Goal: Transaction & Acquisition: Purchase product/service

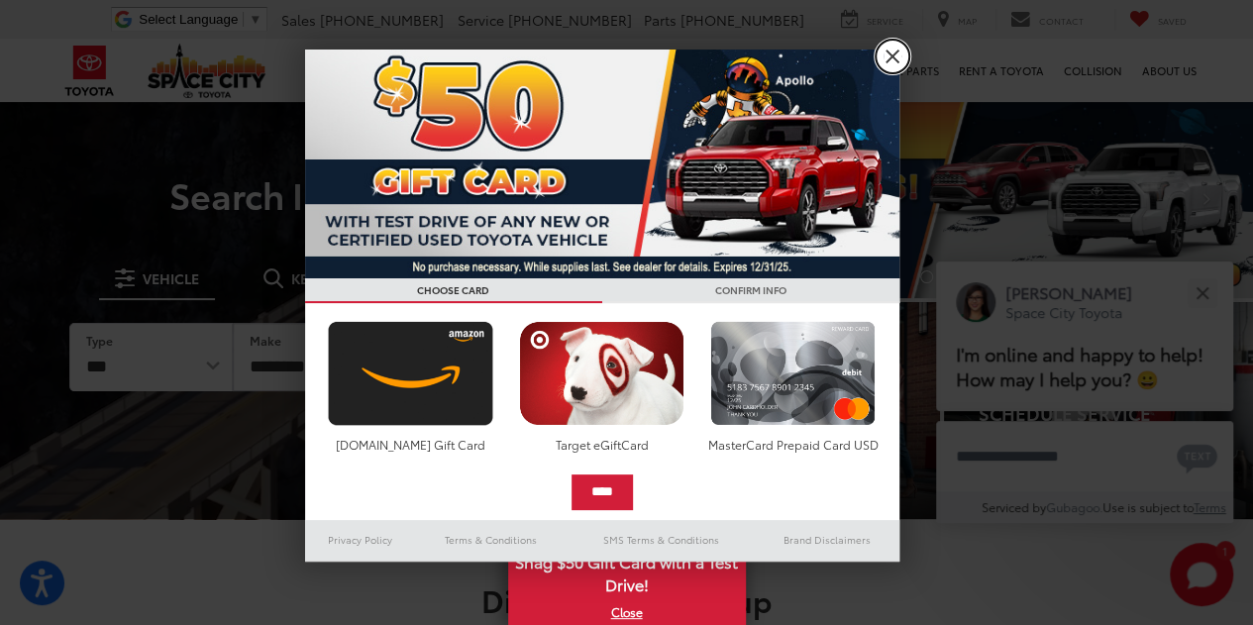
click at [883, 53] on link "X" at bounding box center [892, 57] width 34 height 34
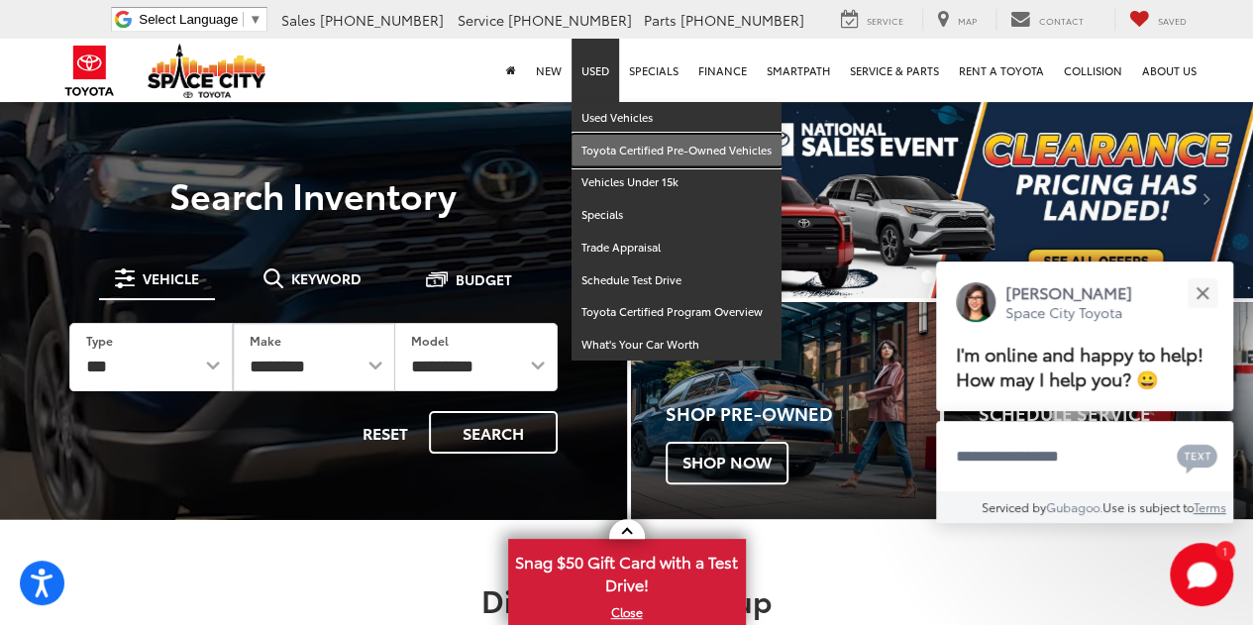
click at [622, 148] on link "Toyota Certified Pre-Owned Vehicles" at bounding box center [676, 151] width 210 height 33
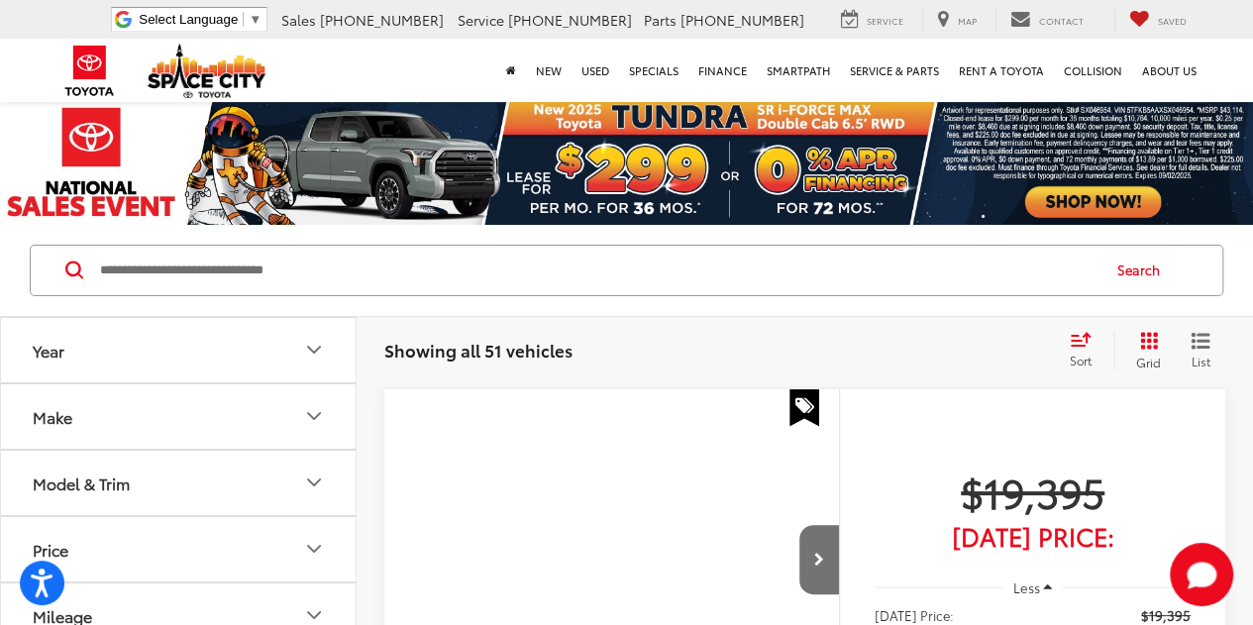
scroll to position [99, 0]
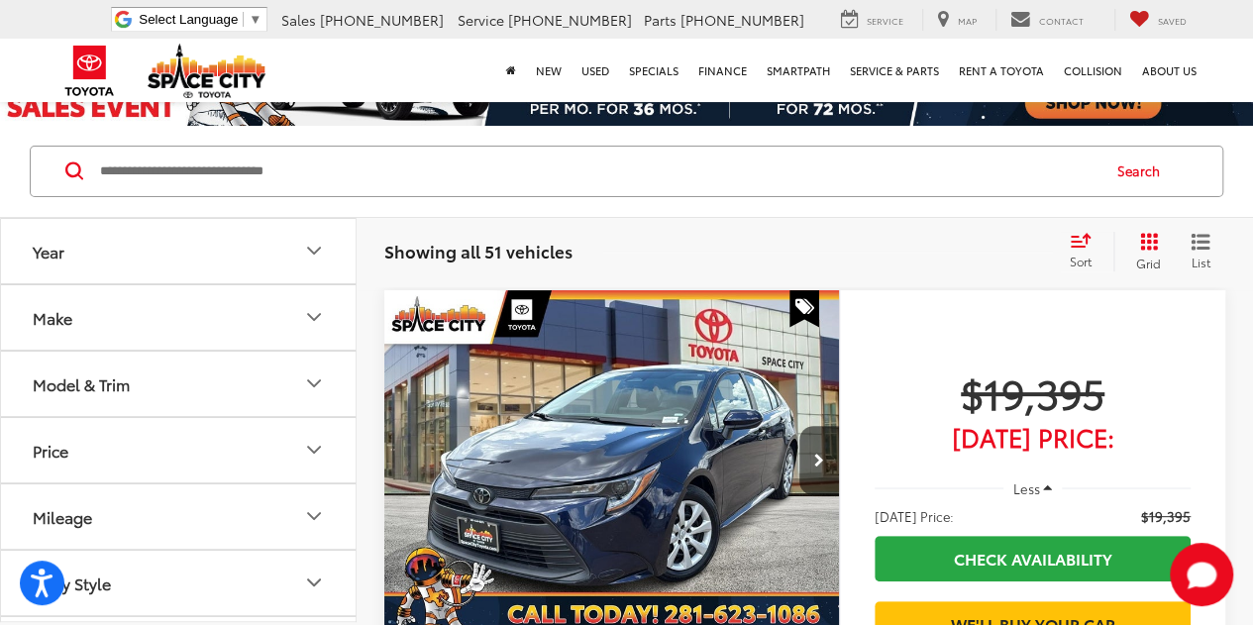
click at [134, 326] on button "Make" at bounding box center [179, 317] width 357 height 64
click at [188, 316] on button "Make" at bounding box center [179, 317] width 357 height 64
click at [158, 366] on button "Model & Trim" at bounding box center [179, 384] width 357 height 64
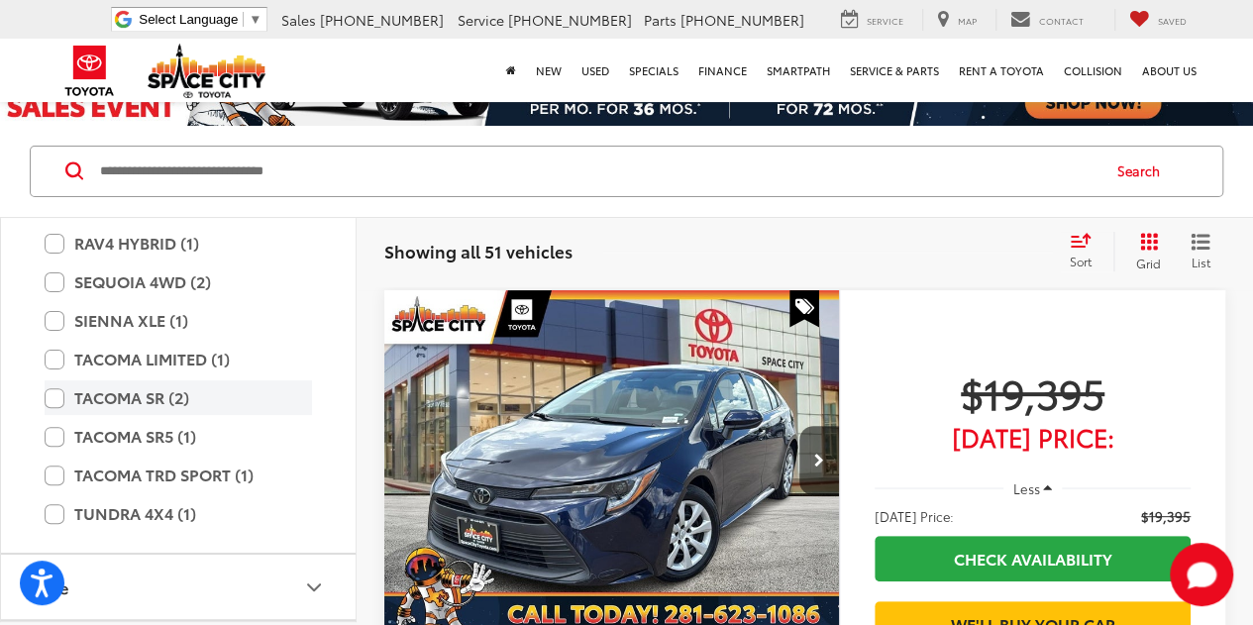
scroll to position [594, 0]
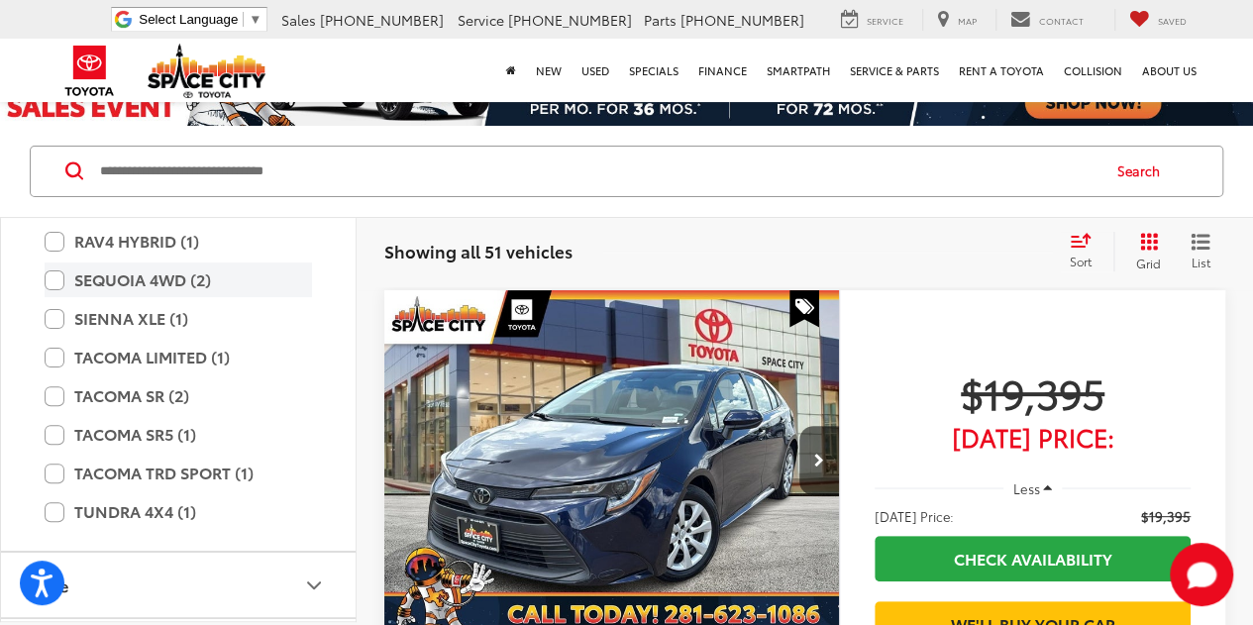
click at [53, 277] on label "SEQUOIA 4WD (2)" at bounding box center [178, 279] width 267 height 35
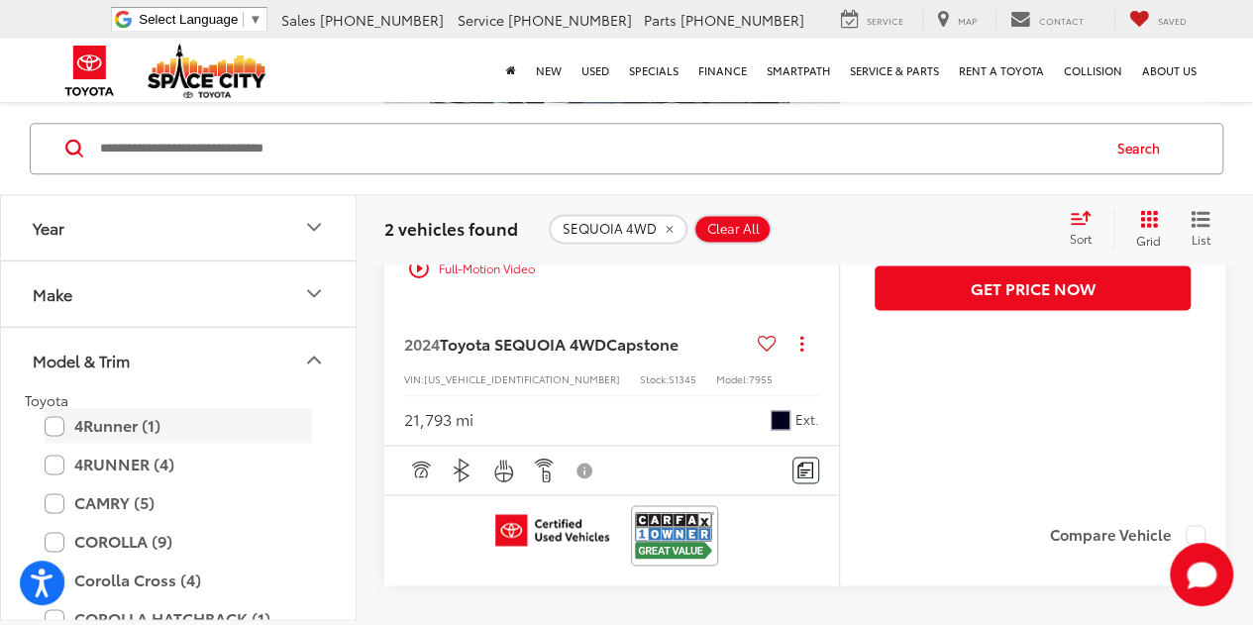
scroll to position [1188, 0]
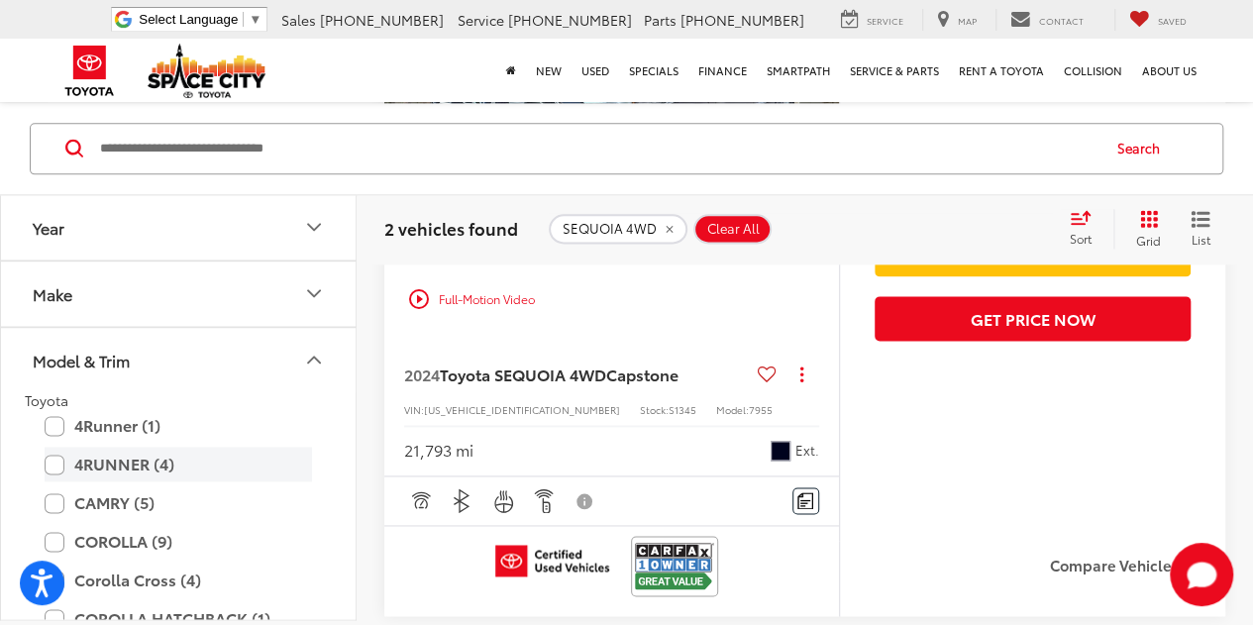
click at [56, 461] on label "4RUNNER (4)" at bounding box center [178, 464] width 267 height 35
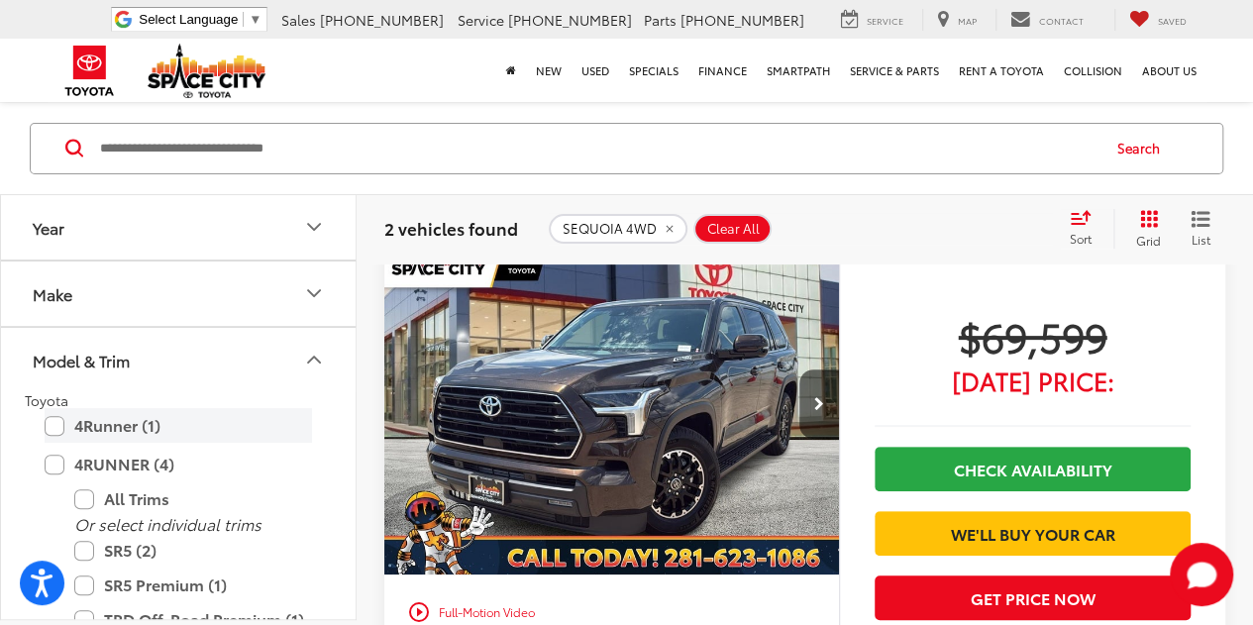
scroll to position [121, 0]
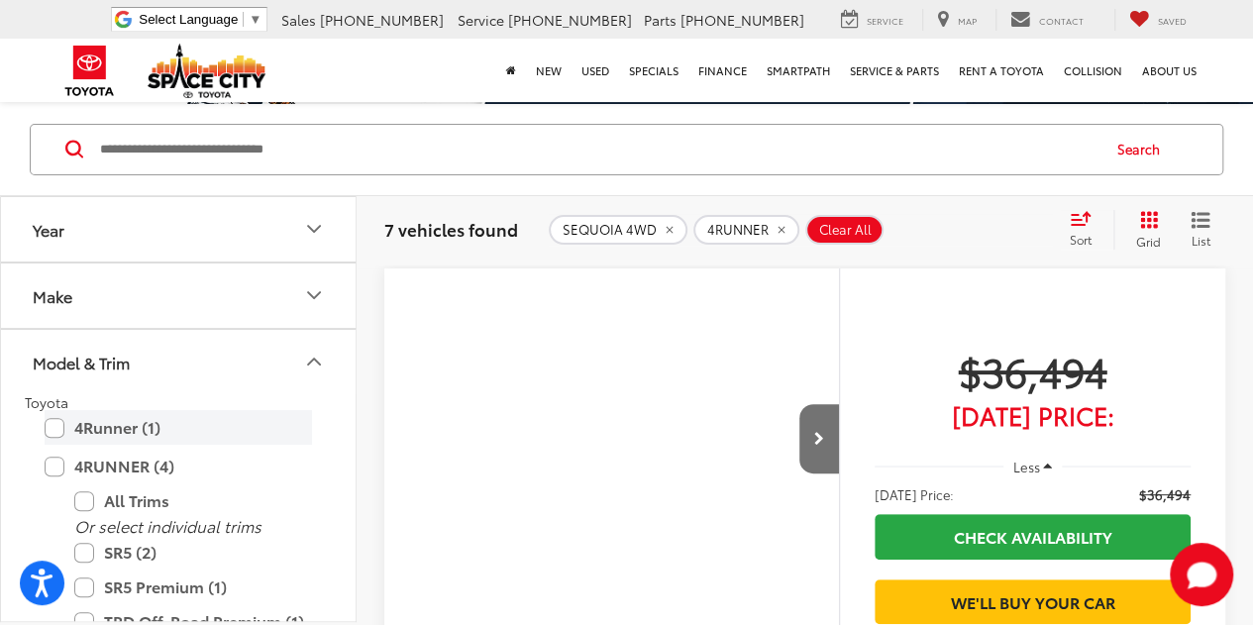
click at [55, 424] on label "4Runner (1)" at bounding box center [178, 427] width 267 height 35
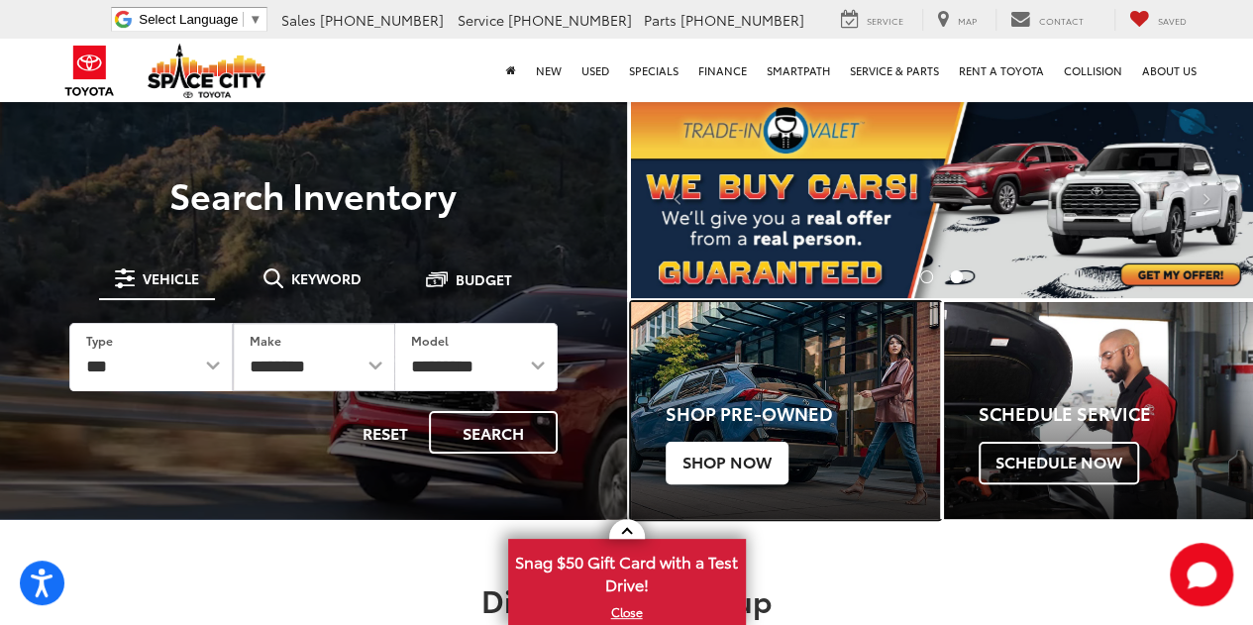
click at [740, 467] on span "Shop Now" at bounding box center [727, 463] width 123 height 42
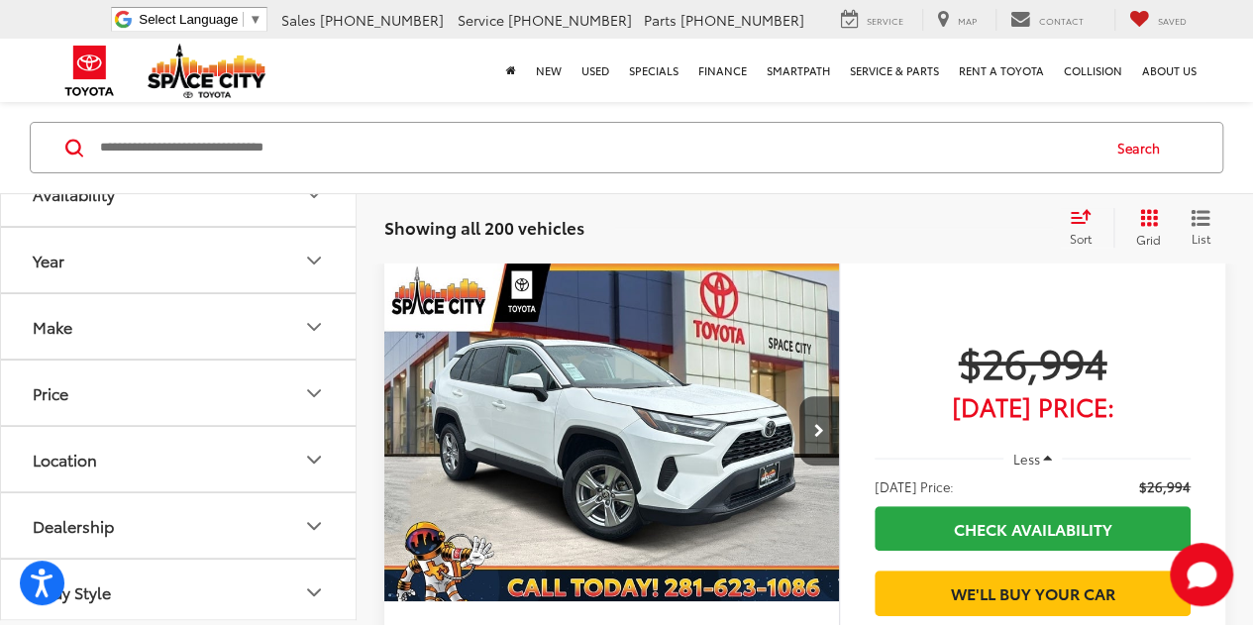
click at [215, 343] on button "Make" at bounding box center [179, 327] width 357 height 64
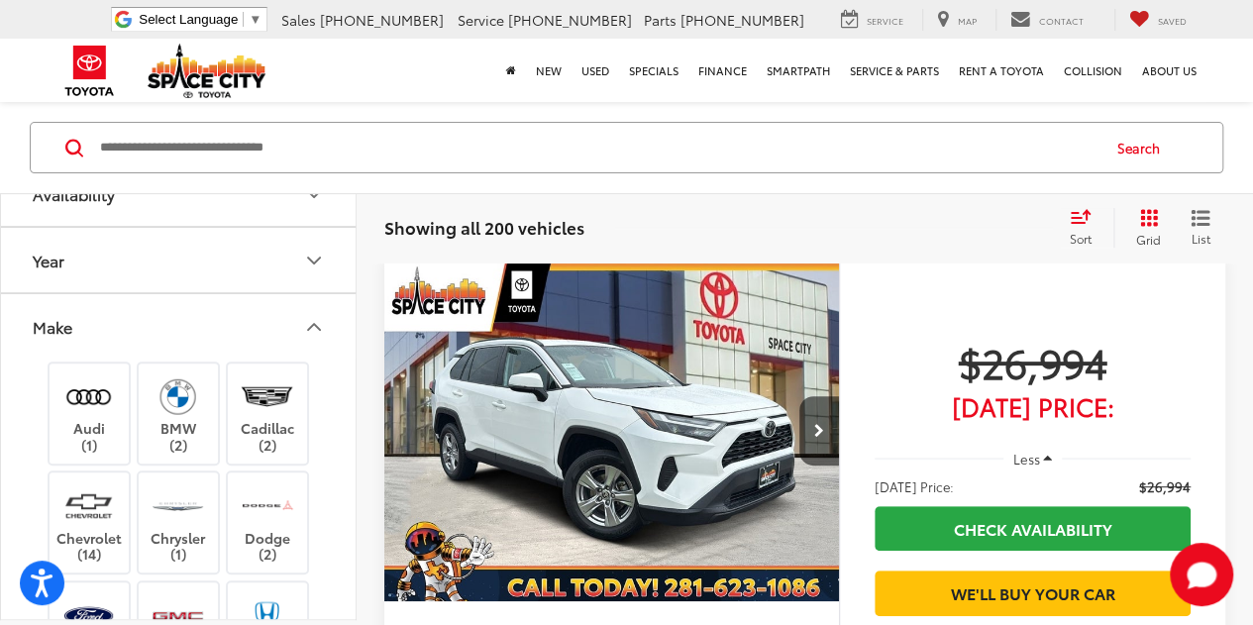
click at [123, 325] on button "Make" at bounding box center [179, 327] width 357 height 64
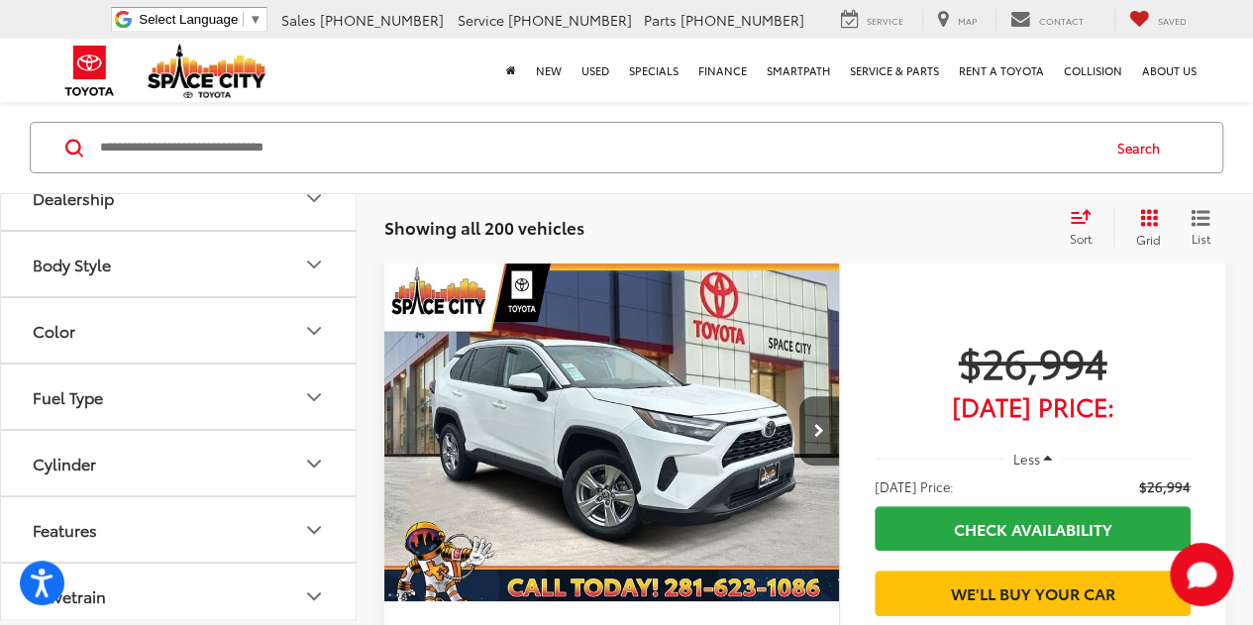
scroll to position [396, 0]
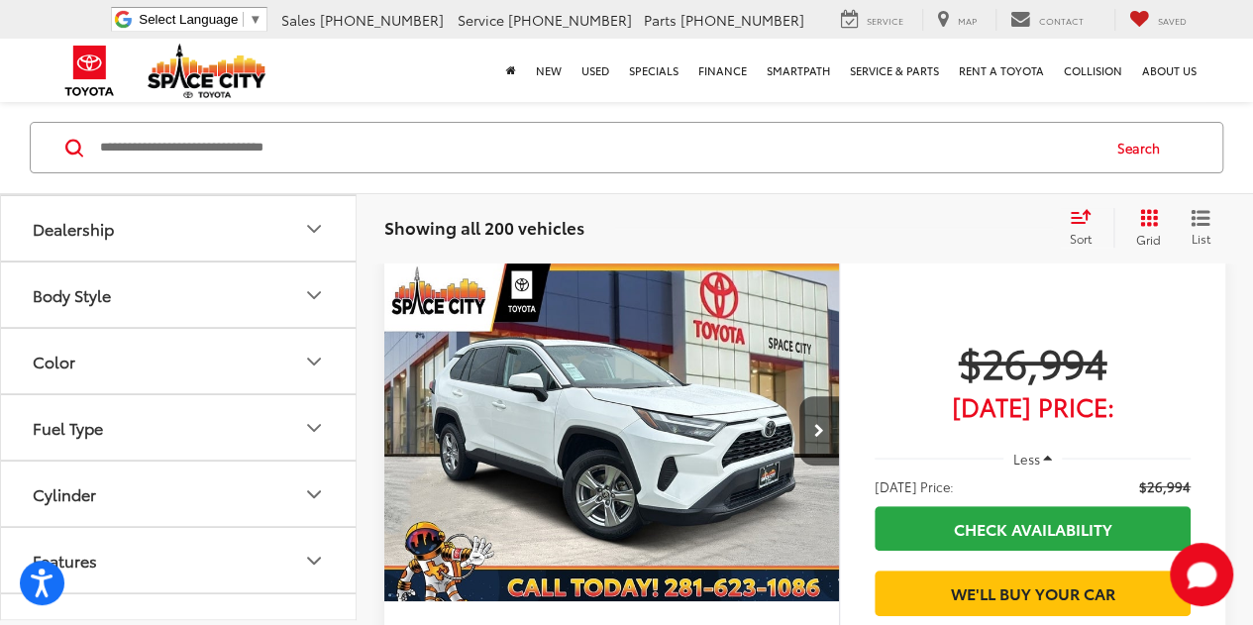
click at [184, 146] on input "Search by Make, Model, or Keyword" at bounding box center [598, 149] width 1000 height 48
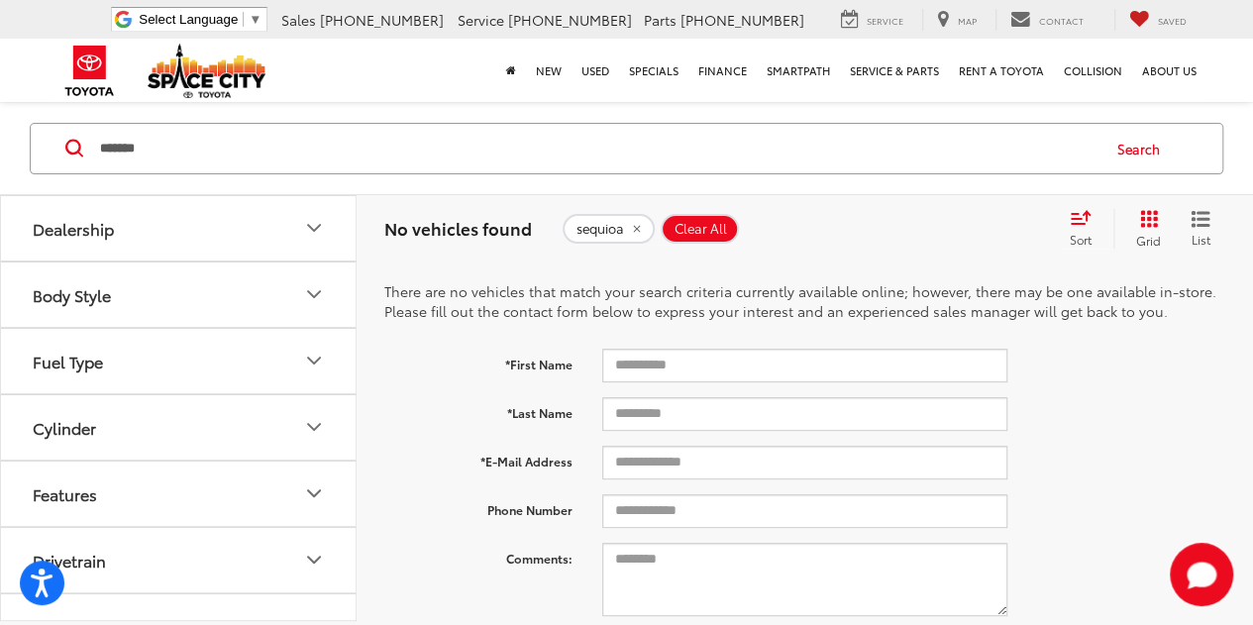
scroll to position [64, 0]
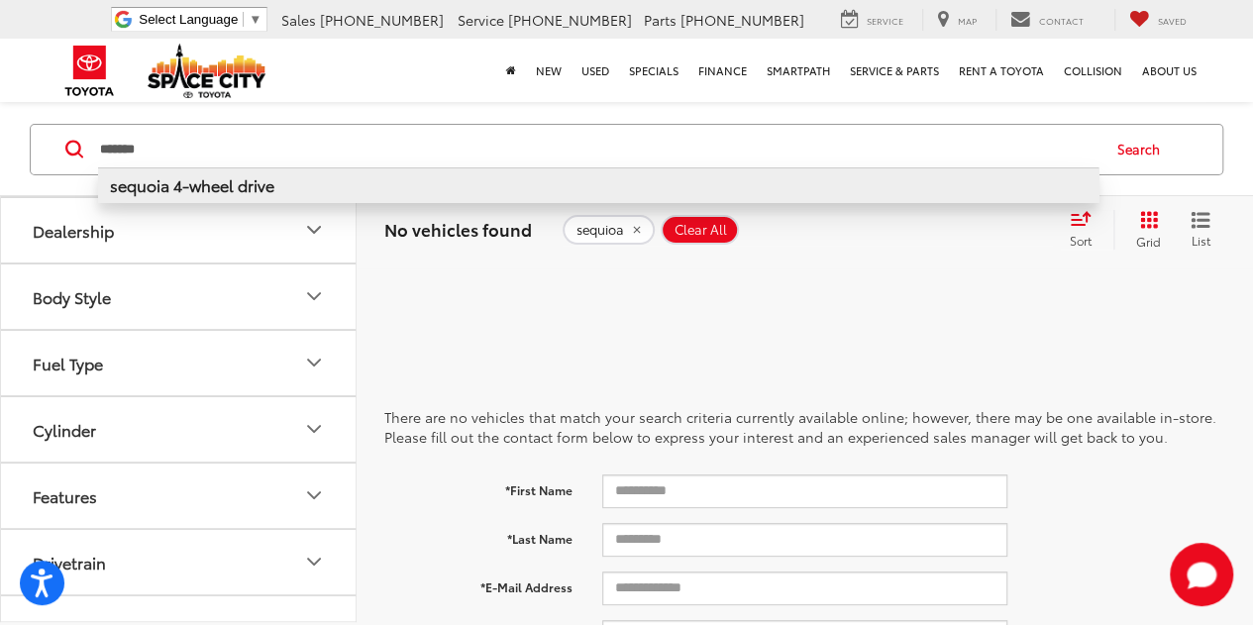
type input "*******"
